Goal: Information Seeking & Learning: Learn about a topic

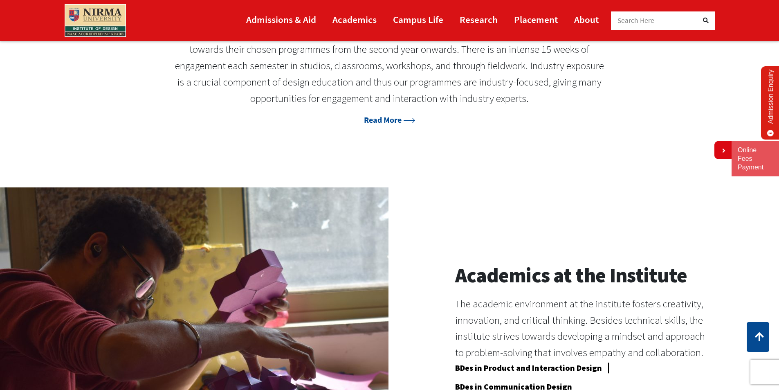
scroll to position [818, 0]
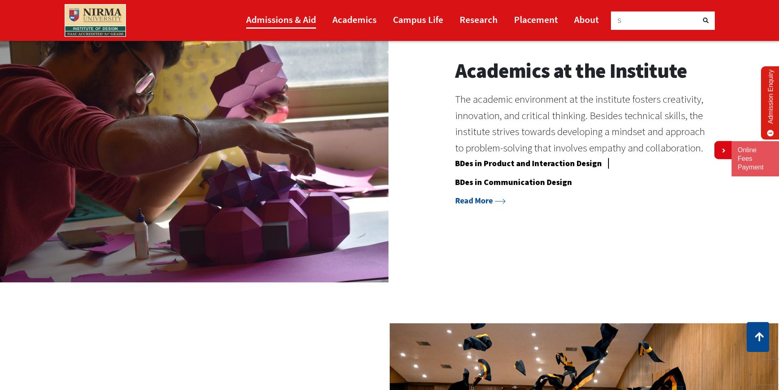
click at [266, 21] on link "Admissions & Aid" at bounding box center [281, 19] width 70 height 18
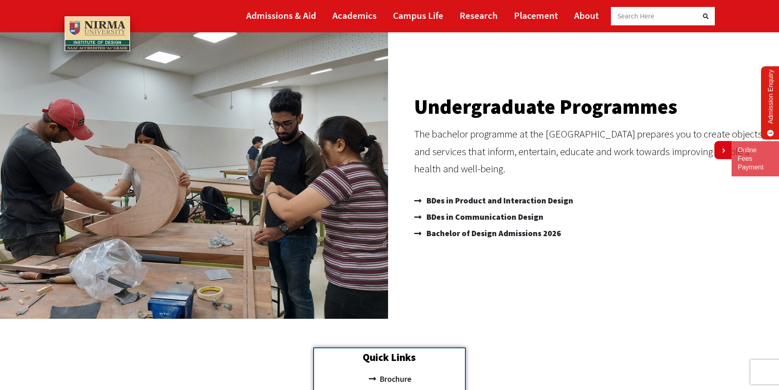
scroll to position [82, 0]
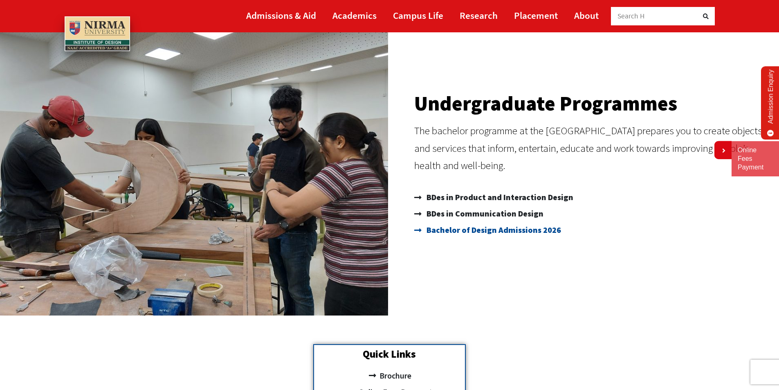
click at [489, 229] on span "Bachelor of Design Admissions 2026" at bounding box center [492, 230] width 137 height 16
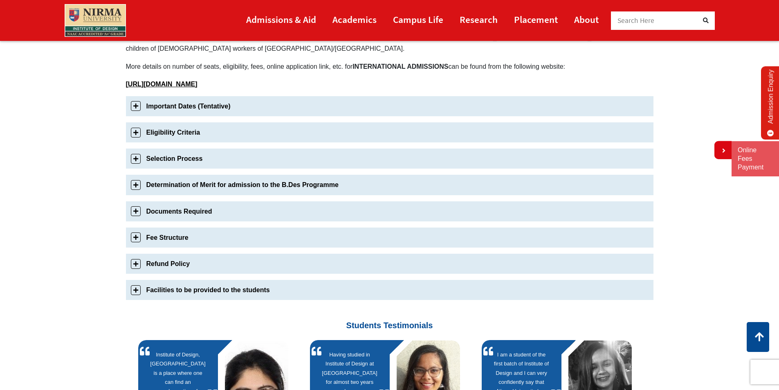
scroll to position [204, 0]
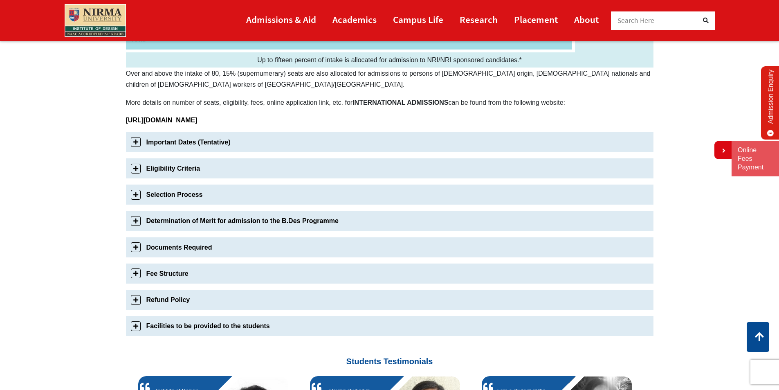
click at [180, 142] on link "Important Dates (Tentative)" at bounding box center [389, 142] width 527 height 20
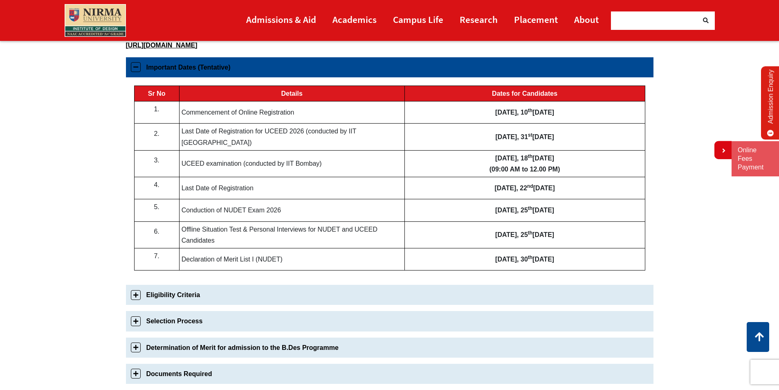
scroll to position [287, 0]
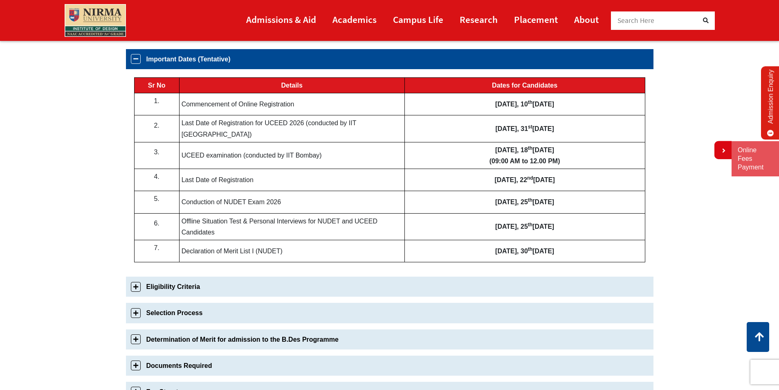
click at [198, 285] on link "Eligibility Criteria" at bounding box center [389, 286] width 527 height 20
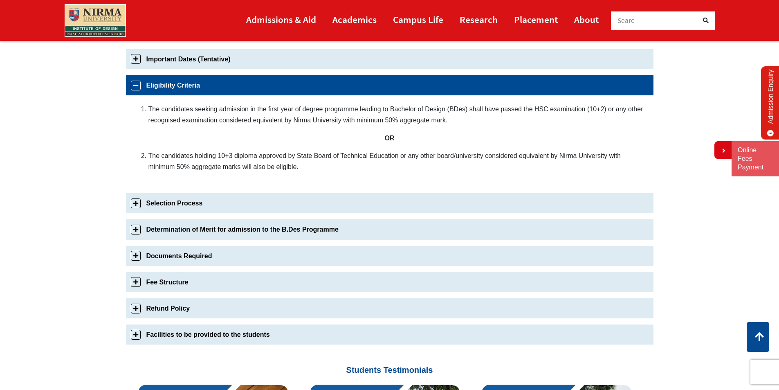
click at [271, 209] on link "Selection Process" at bounding box center [389, 203] width 527 height 20
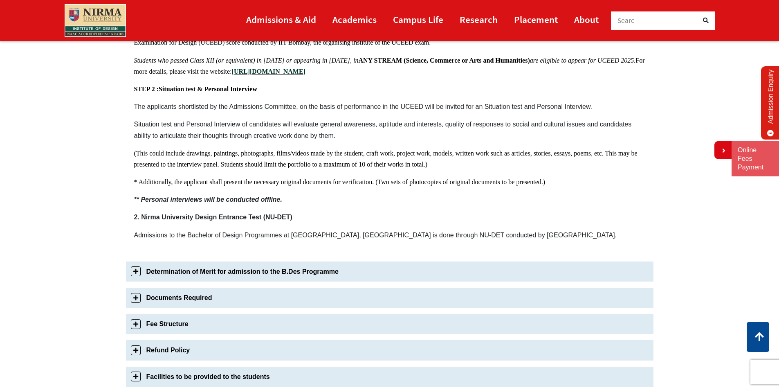
scroll to position [462, 0]
click at [233, 271] on link "Determination of Merit for admission to the B.Des Programme" at bounding box center [389, 271] width 527 height 20
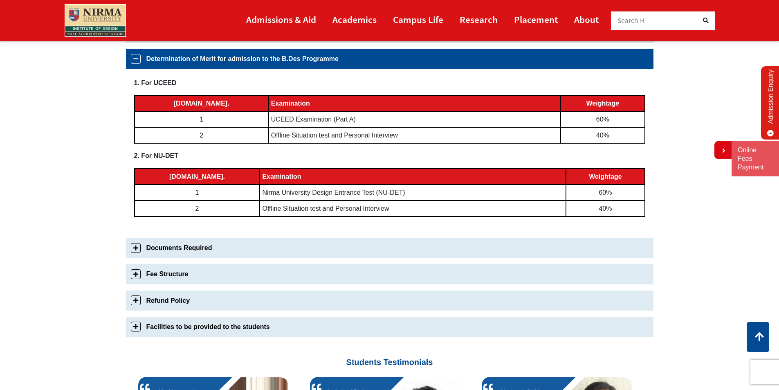
scroll to position [366, 0]
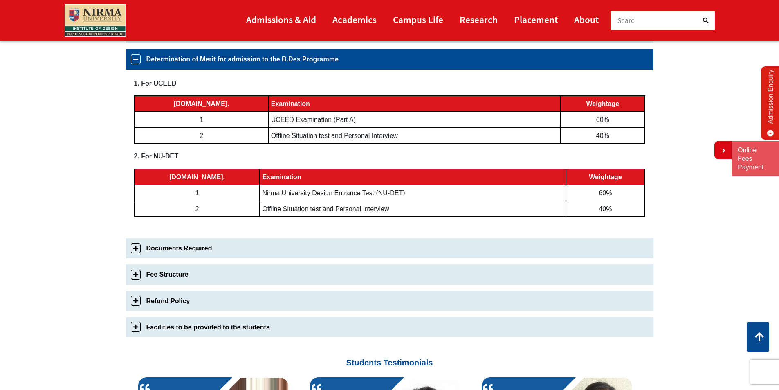
click at [226, 247] on link "Documents Required" at bounding box center [389, 248] width 527 height 20
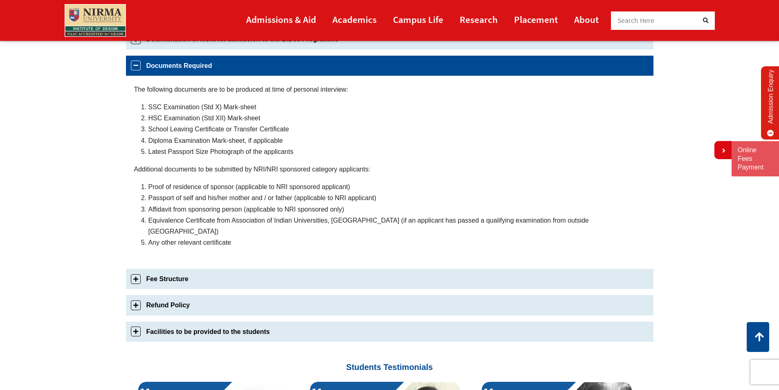
scroll to position [392, 0]
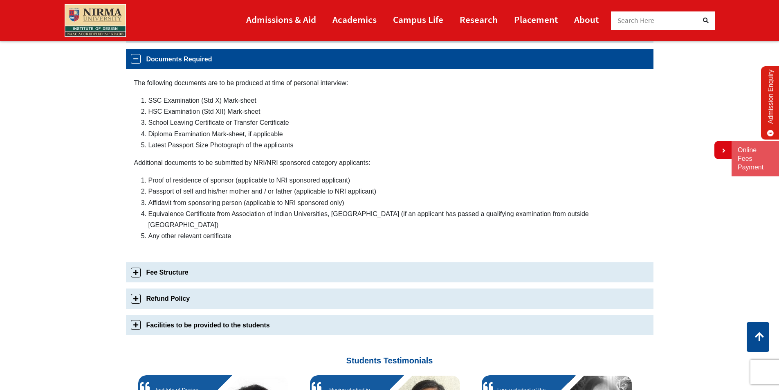
click at [205, 262] on link "Fee Structure" at bounding box center [389, 272] width 527 height 20
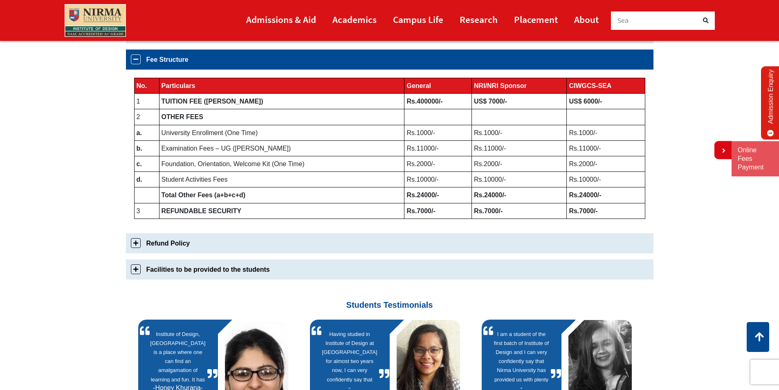
scroll to position [419, 0]
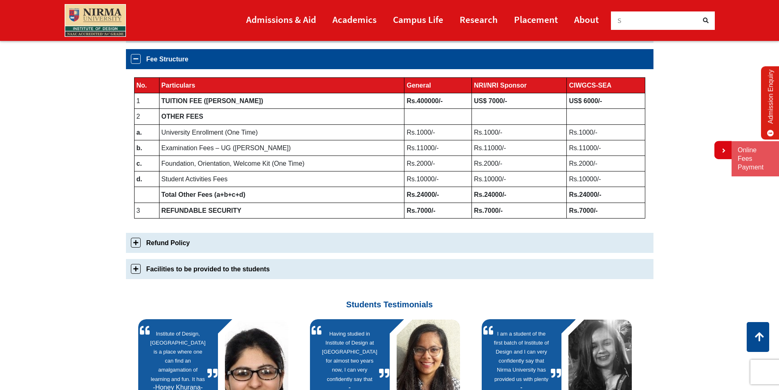
click at [214, 244] on link "Refund Policy" at bounding box center [389, 243] width 527 height 20
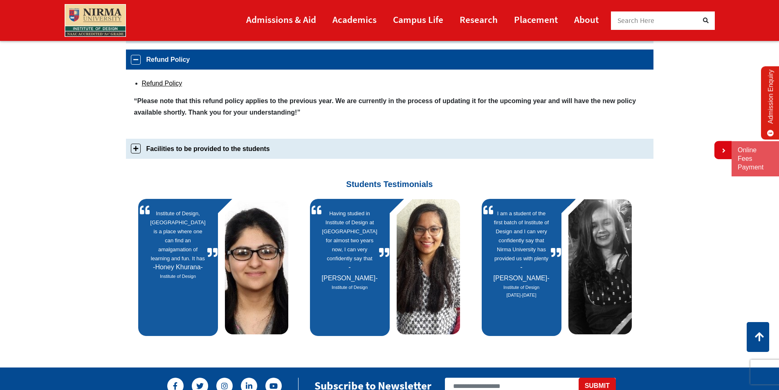
scroll to position [445, 0]
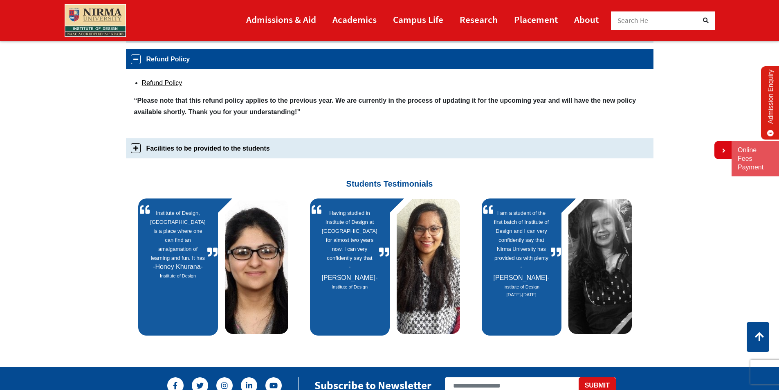
click at [203, 147] on link "Facilities to be provided to the students" at bounding box center [389, 148] width 527 height 20
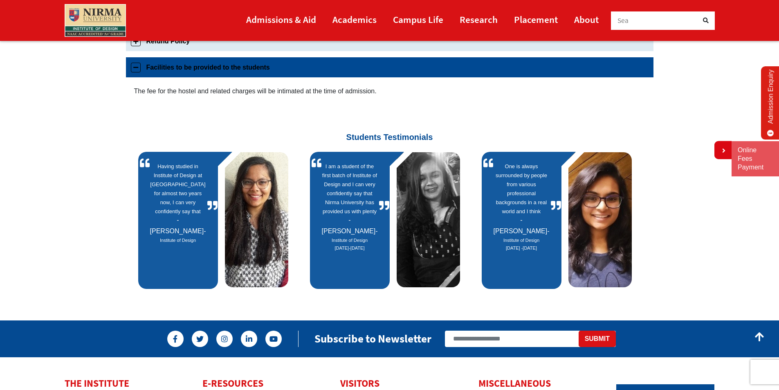
scroll to position [471, 0]
